Goal: Entertainment & Leisure: Consume media (video, audio)

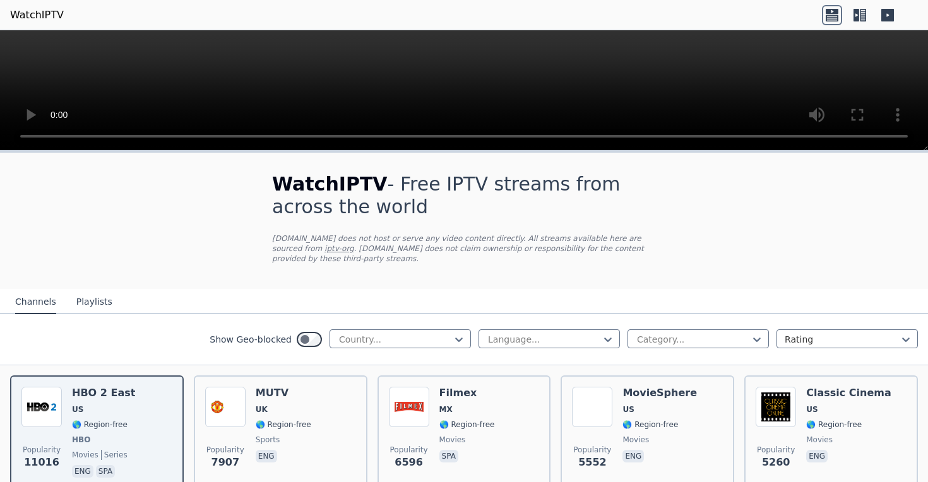
click at [369, 348] on div "Show Geo-blocked Country..." at bounding box center [340, 340] width 261 height 20
click at [379, 346] on div "Country..." at bounding box center [400, 339] width 141 height 19
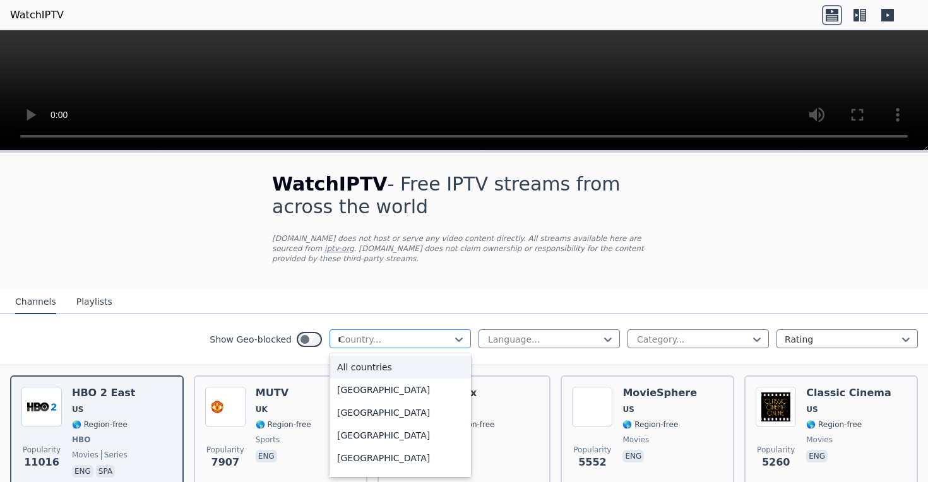
type input "**"
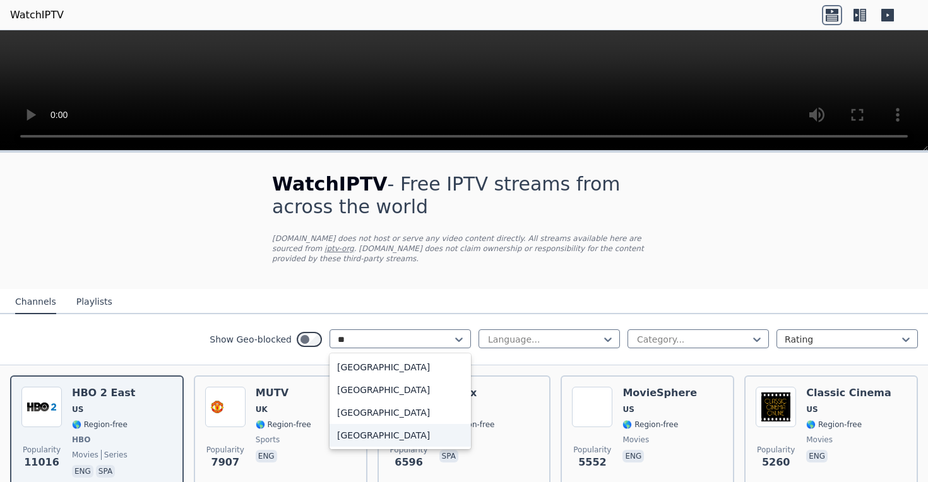
click at [383, 425] on div "[GEOGRAPHIC_DATA]" at bounding box center [400, 435] width 141 height 23
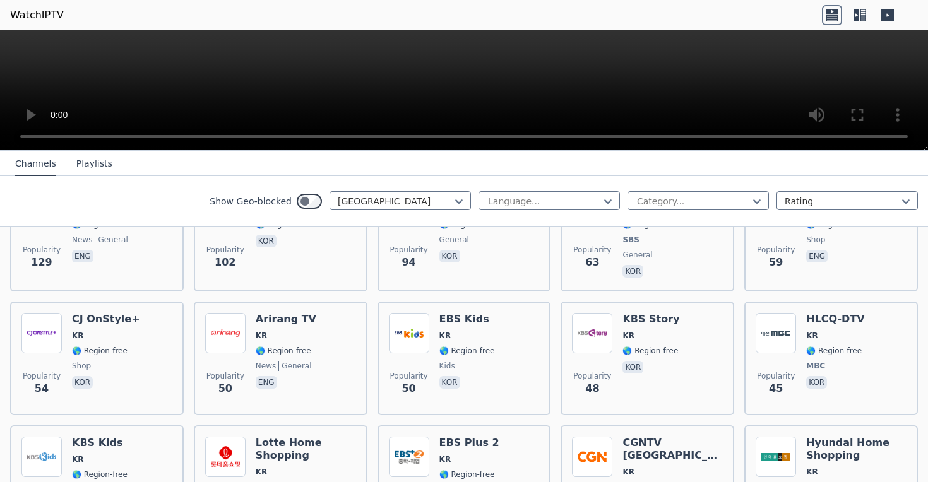
scroll to position [333, 0]
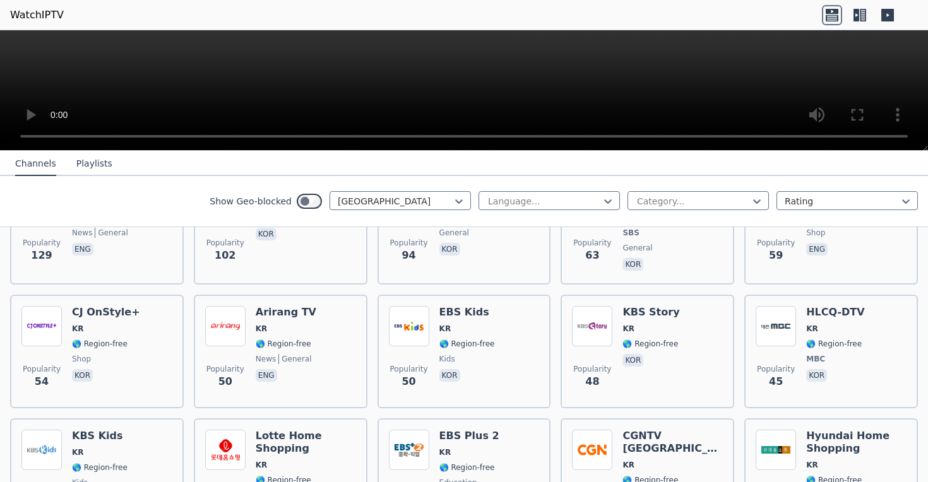
type input "*"
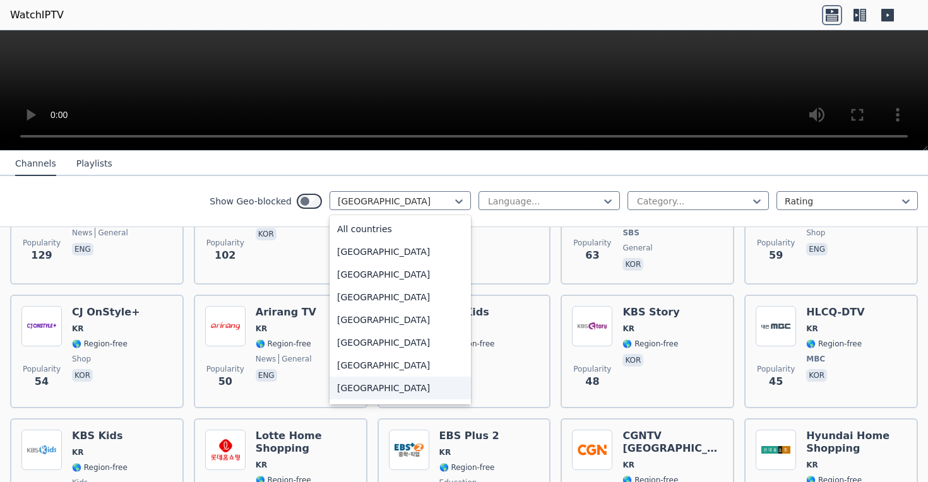
click at [196, 186] on div "Show Geo-blocked option [GEOGRAPHIC_DATA], selected. [GEOGRAPHIC_DATA], 8 of 20…" at bounding box center [464, 201] width 928 height 51
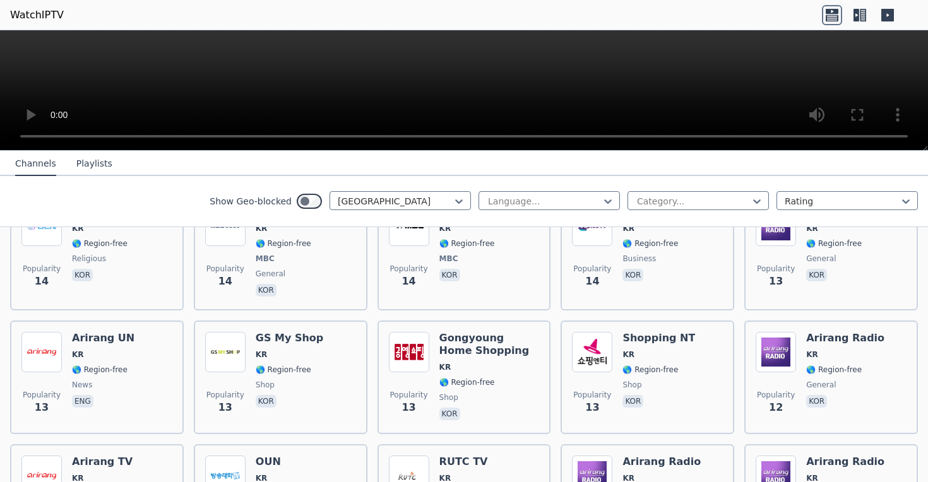
scroll to position [1815, 0]
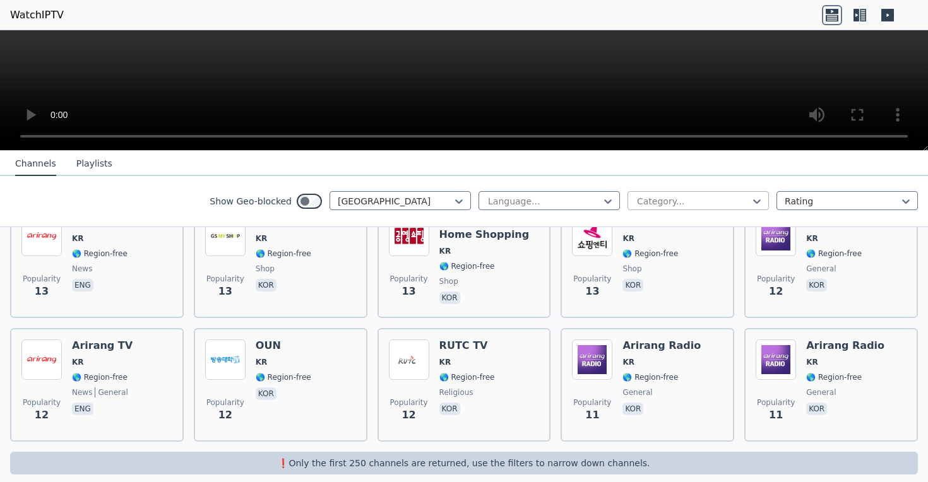
click at [649, 201] on div at bounding box center [693, 201] width 115 height 13
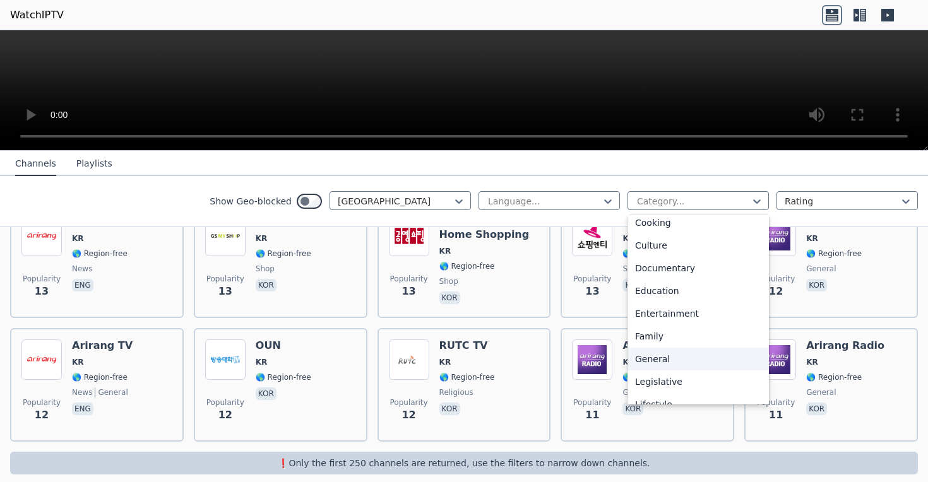
scroll to position [153, 0]
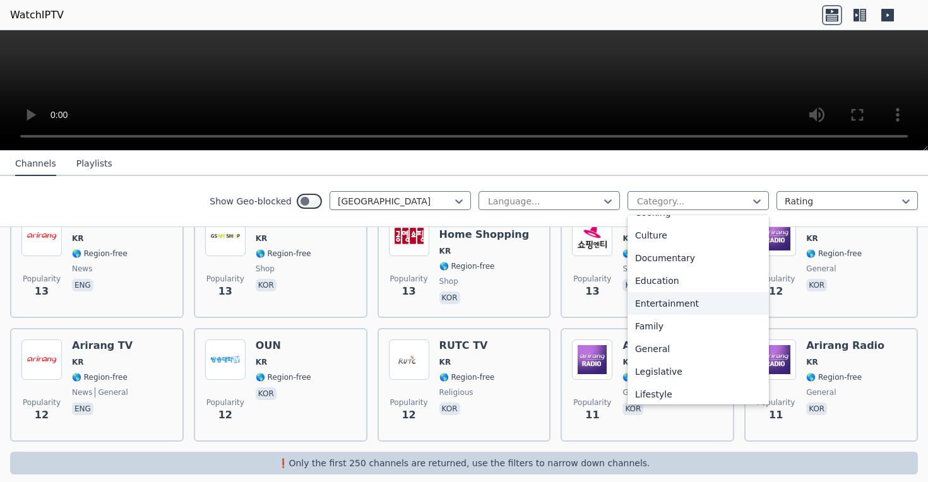
click at [657, 299] on div "Entertainment" at bounding box center [697, 303] width 141 height 23
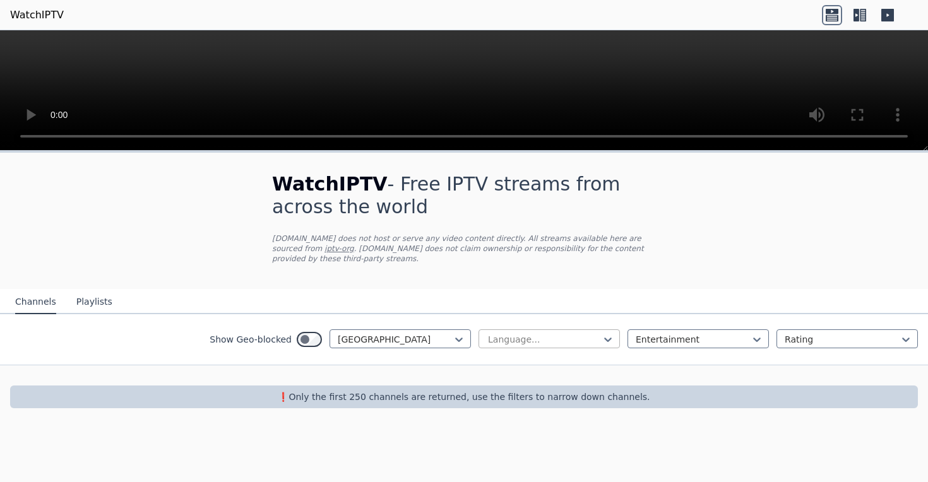
click at [571, 336] on div at bounding box center [544, 339] width 115 height 13
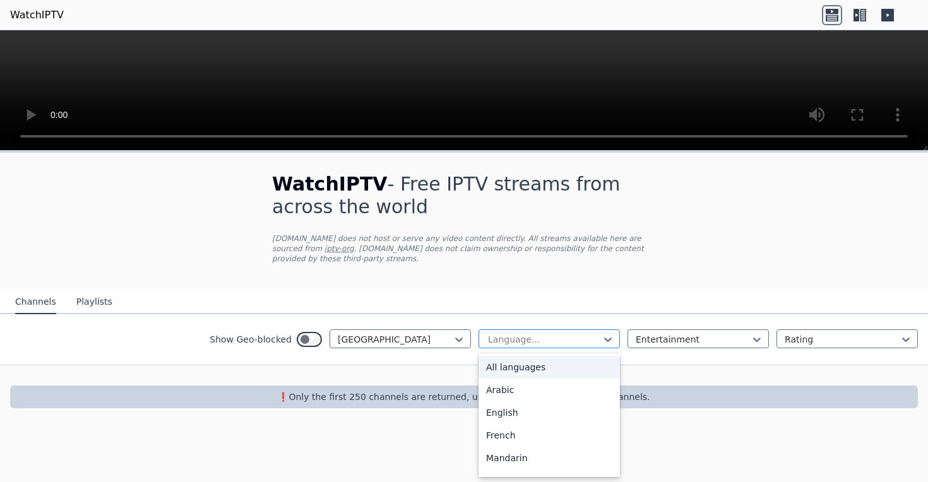
click at [571, 336] on div at bounding box center [544, 339] width 115 height 13
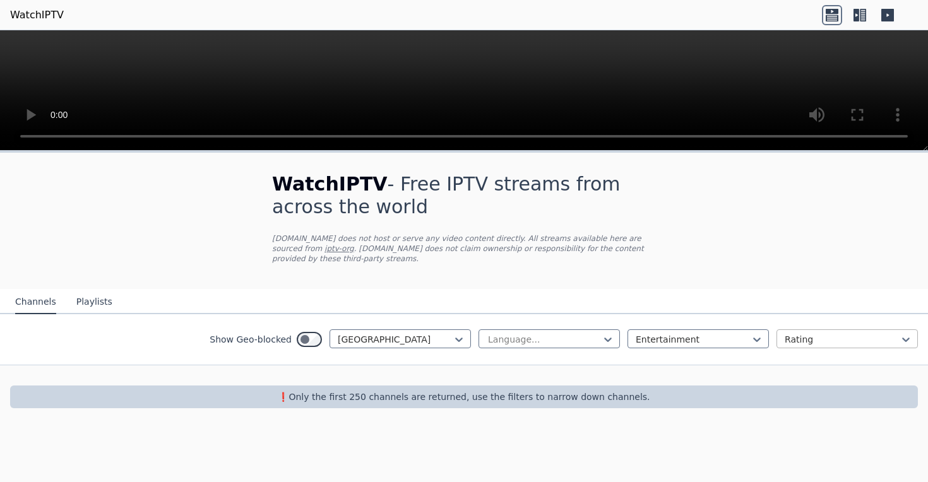
click at [801, 335] on div at bounding box center [842, 339] width 115 height 13
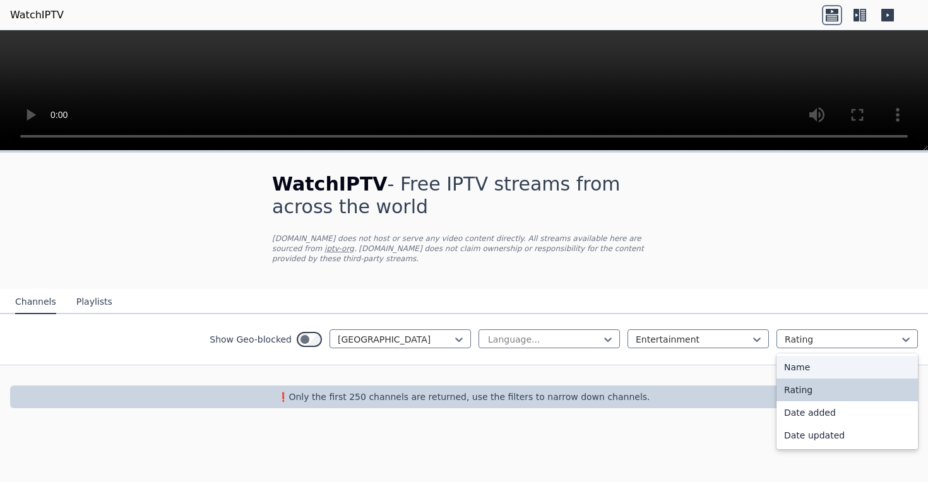
click at [548, 404] on div "❗️Only the first 250 channels are returned, use the filters to narrow down chan…" at bounding box center [464, 397] width 908 height 23
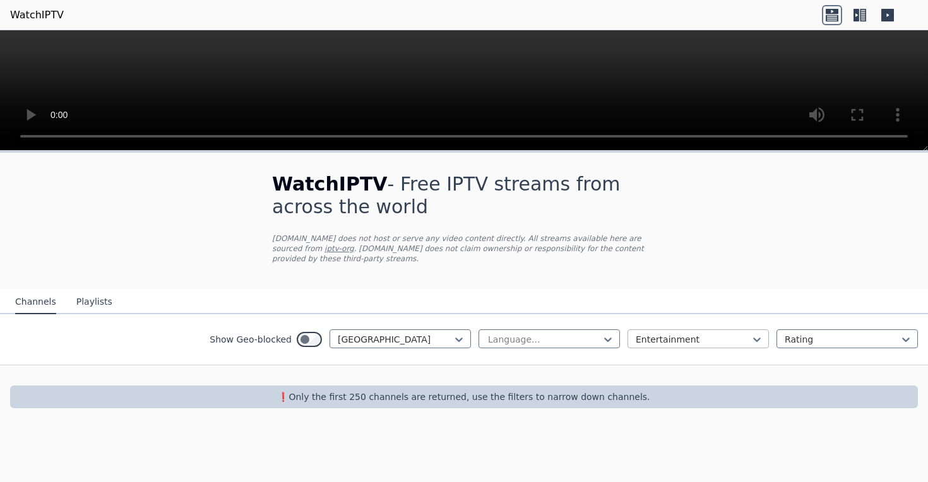
click at [656, 346] on div "Entertainment" at bounding box center [697, 339] width 141 height 19
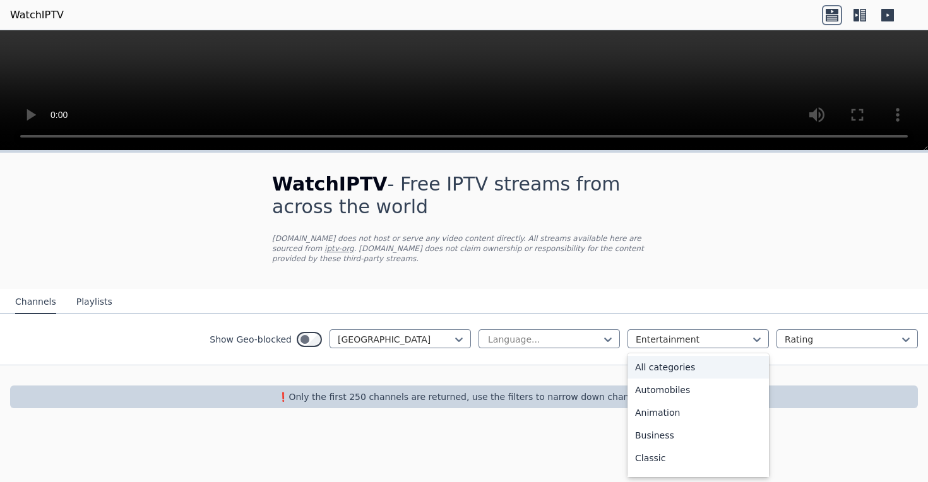
click at [650, 372] on div "All categories" at bounding box center [697, 367] width 141 height 23
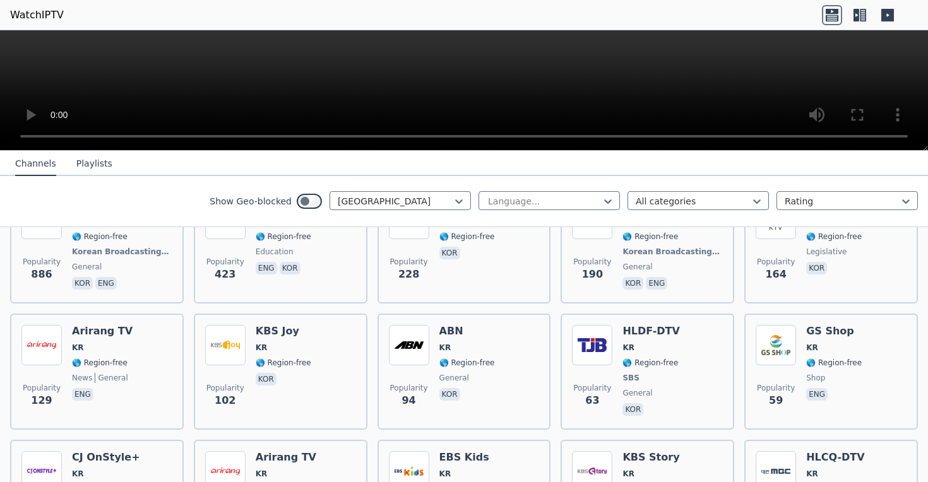
scroll to position [187, 0]
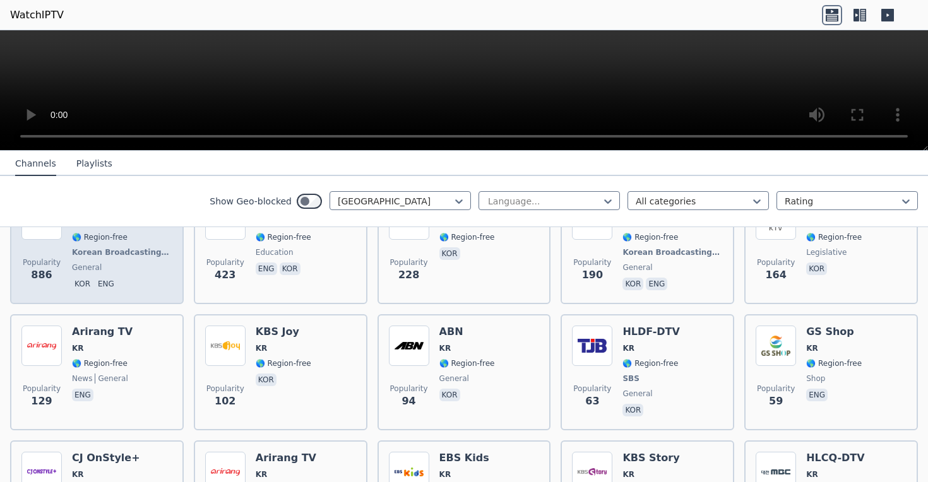
click at [97, 253] on span "Korean Broadcasting System" at bounding box center [121, 252] width 98 height 10
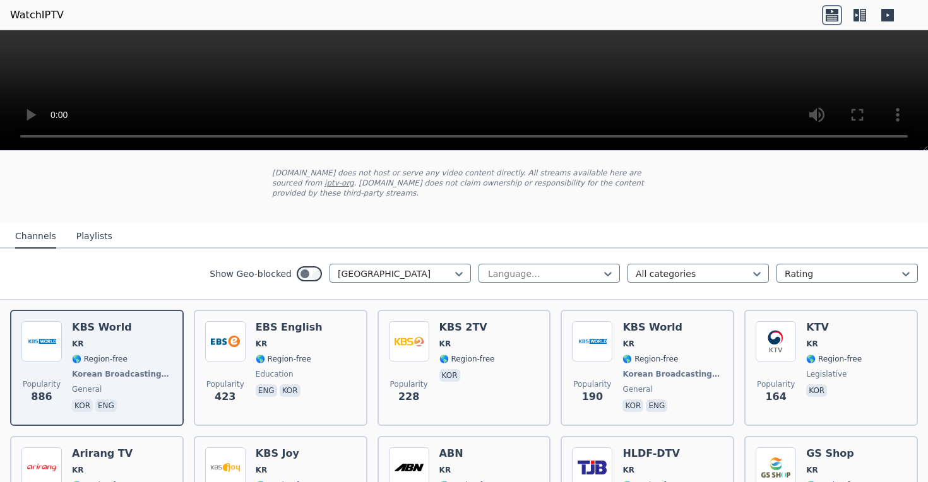
scroll to position [68, 0]
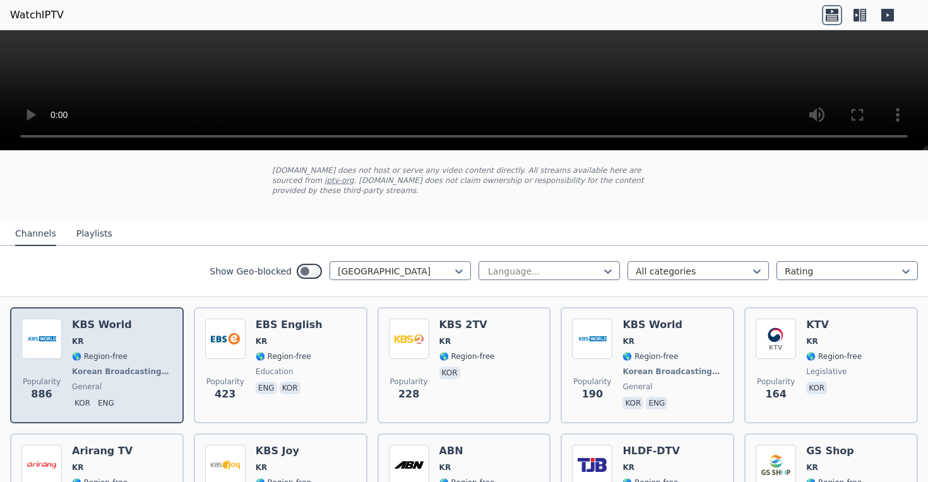
click at [138, 335] on div "KBS World KR 🌎 Region-free Korean Broadcasting System general kor eng" at bounding box center [122, 365] width 100 height 93
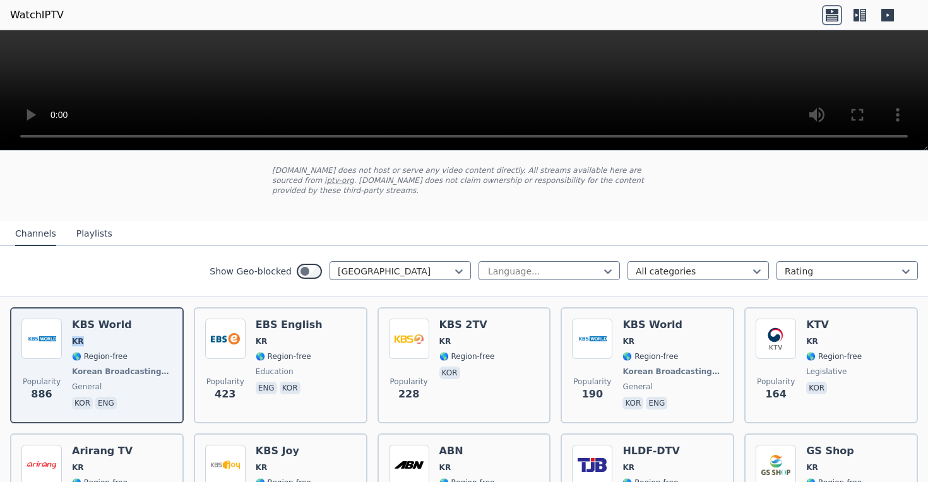
scroll to position [0, 0]
